Goal: Navigation & Orientation: Find specific page/section

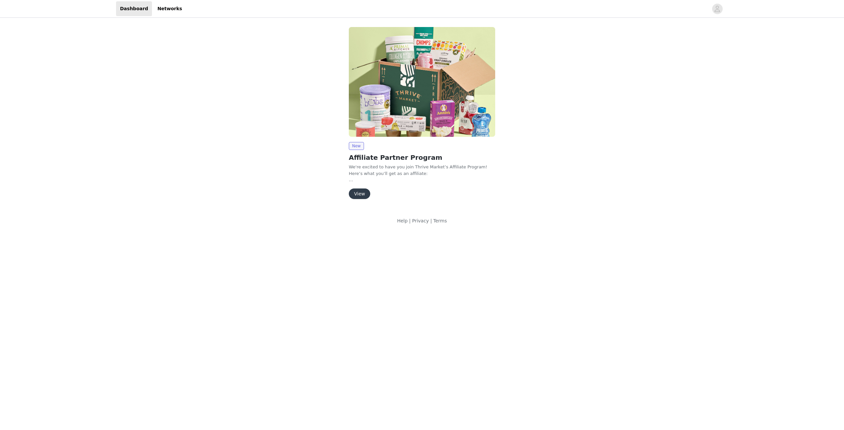
click at [360, 192] on button "View" at bounding box center [359, 194] width 21 height 11
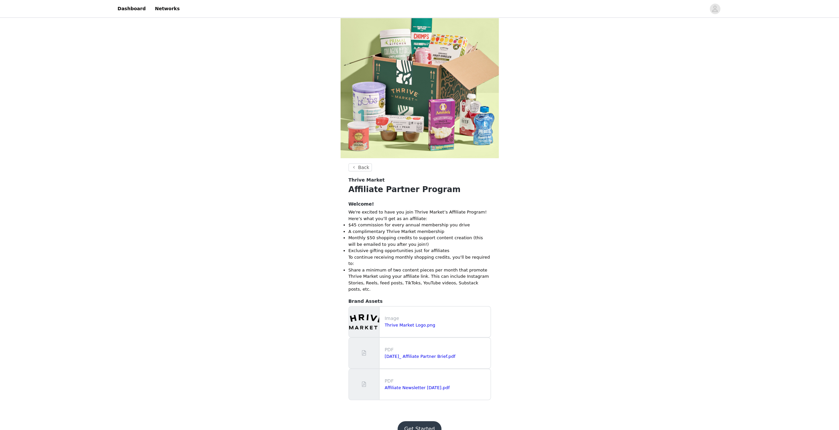
scroll to position [20, 0]
click at [423, 421] on button "Get Started" at bounding box center [420, 429] width 44 height 16
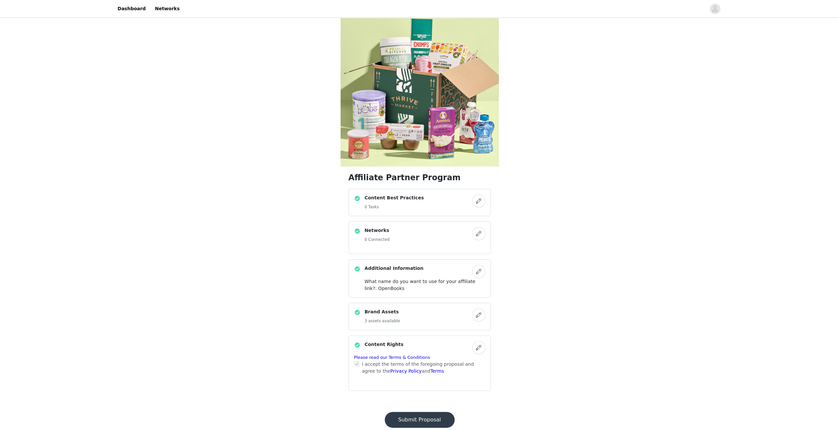
scroll to position [26, 0]
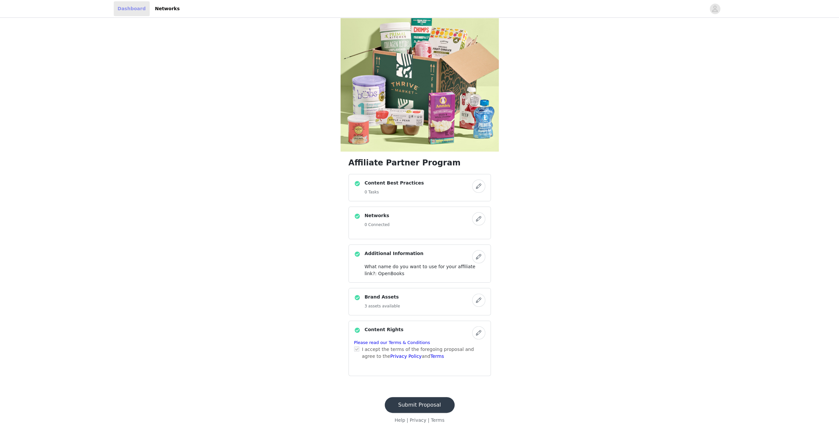
click at [134, 9] on link "Dashboard" at bounding box center [132, 8] width 36 height 15
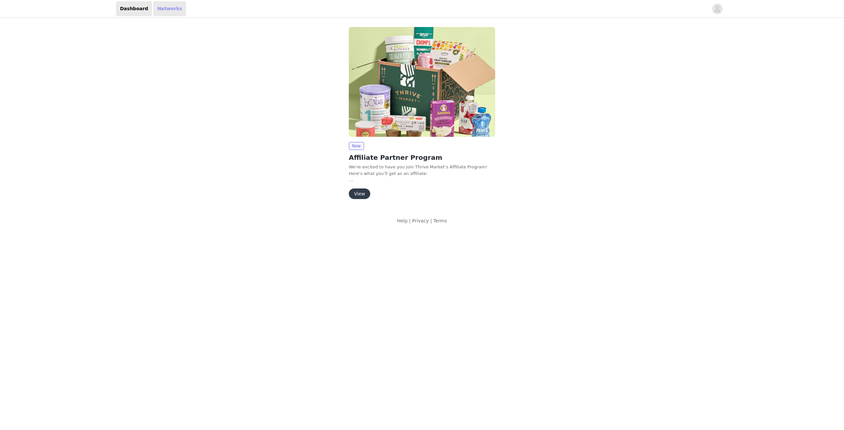
click at [163, 10] on link "Networks" at bounding box center [169, 8] width 33 height 15
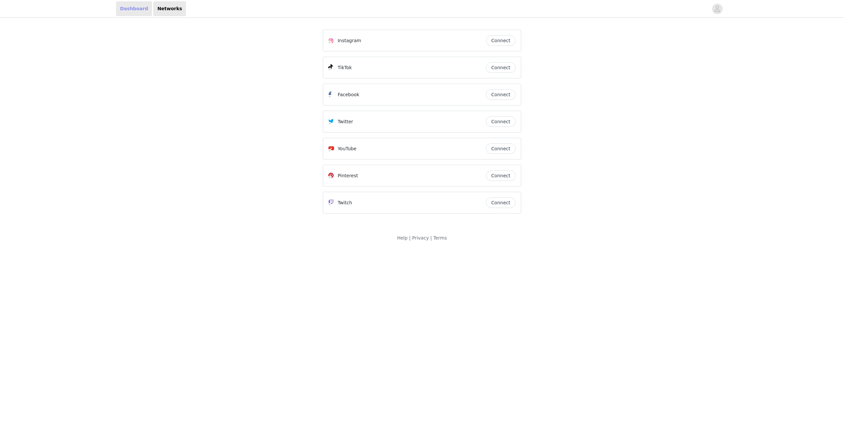
click at [125, 8] on link "Dashboard" at bounding box center [134, 8] width 36 height 15
